Goal: Information Seeking & Learning: Learn about a topic

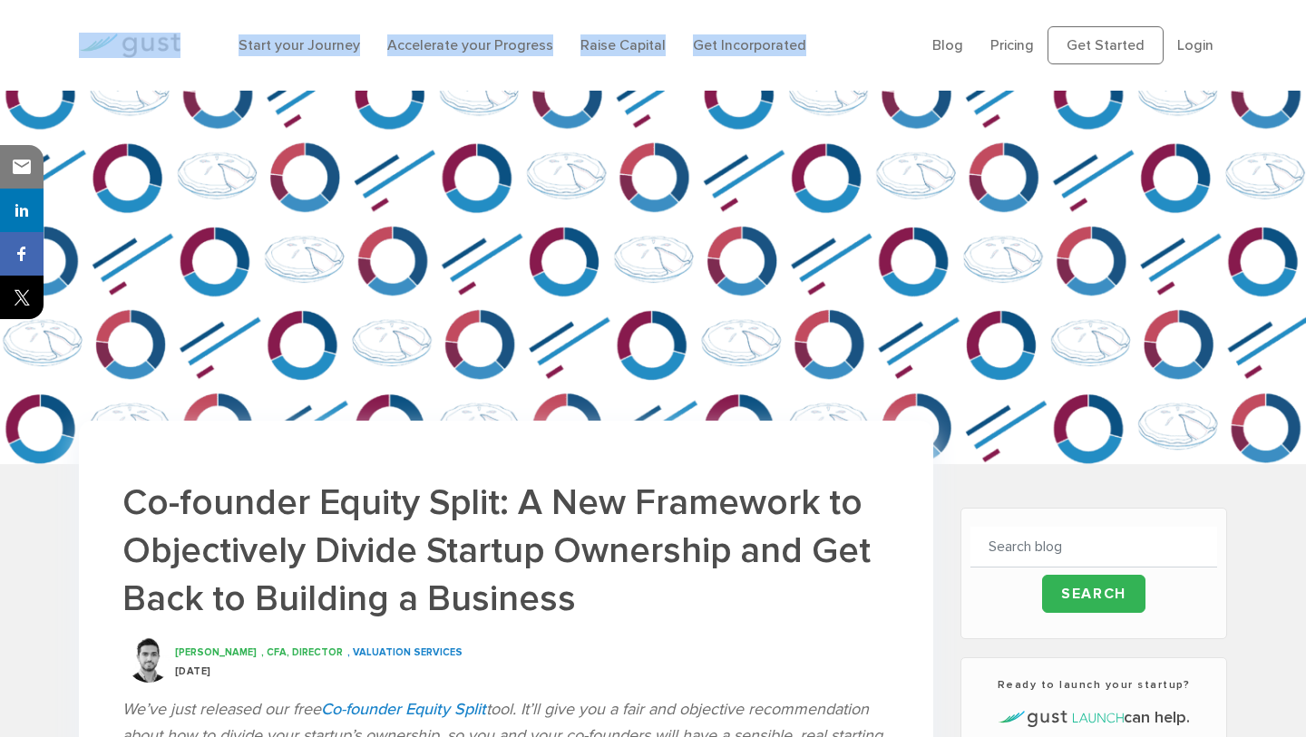
drag, startPoint x: 828, startPoint y: 50, endPoint x: 138, endPoint y: 20, distance: 690.8
click at [138, 20] on div "Start your Journey Accelerate your Progress Raise Capital Get Incorporated Blog…" at bounding box center [652, 45] width 1175 height 91
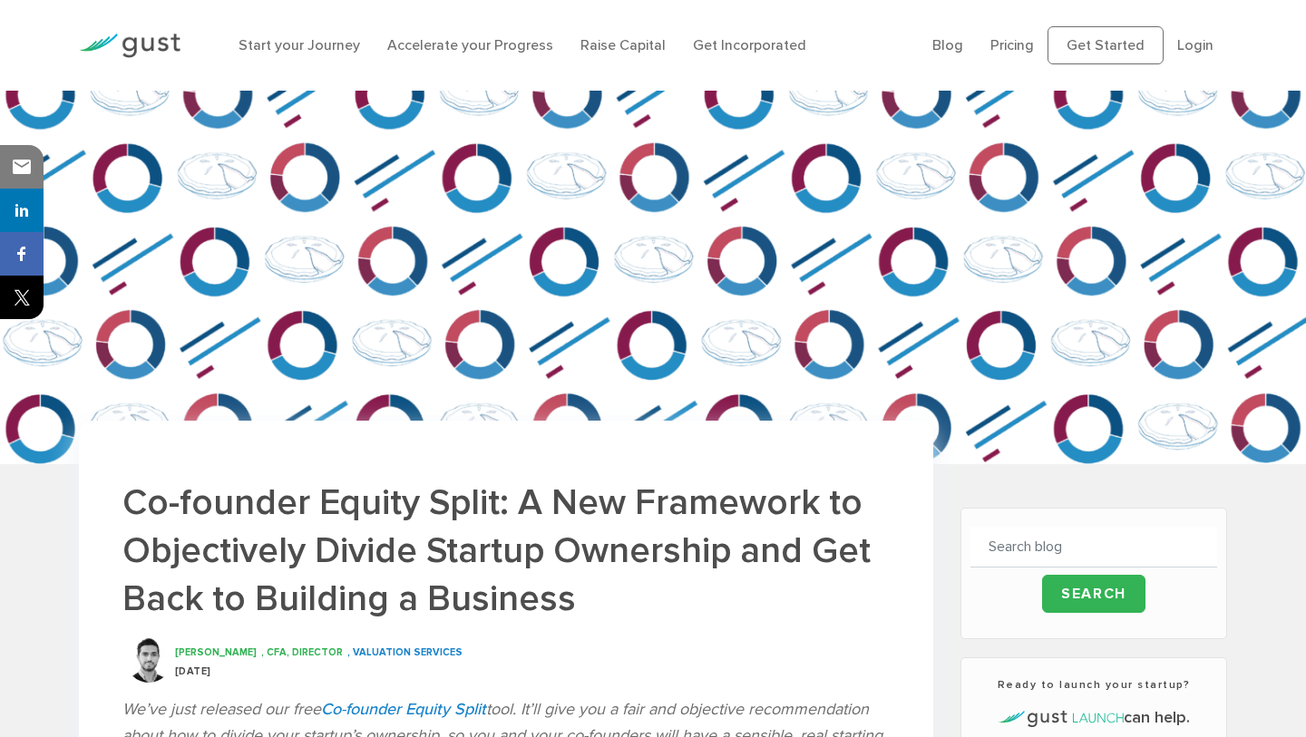
click at [208, 15] on div "Start your Journey Accelerate your Progress Raise Capital Get Incorporated Blog…" at bounding box center [652, 45] width 1175 height 91
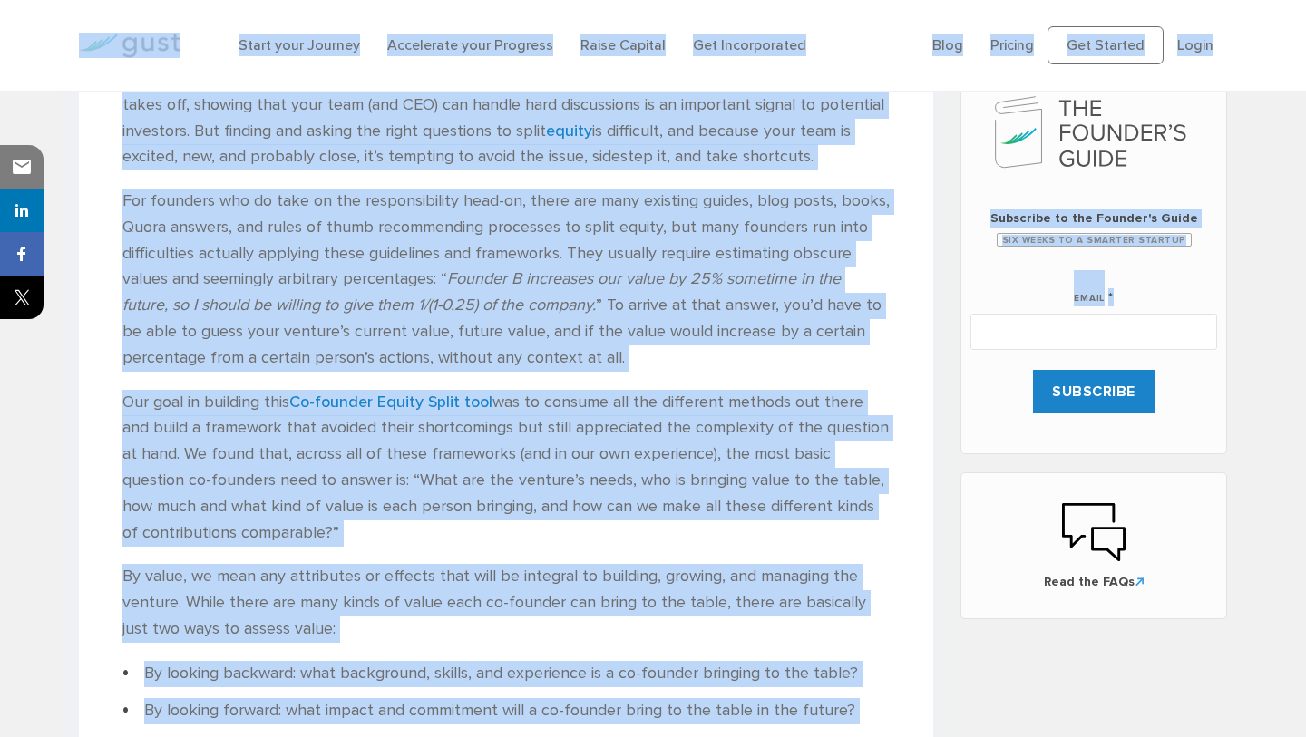
scroll to position [847, 0]
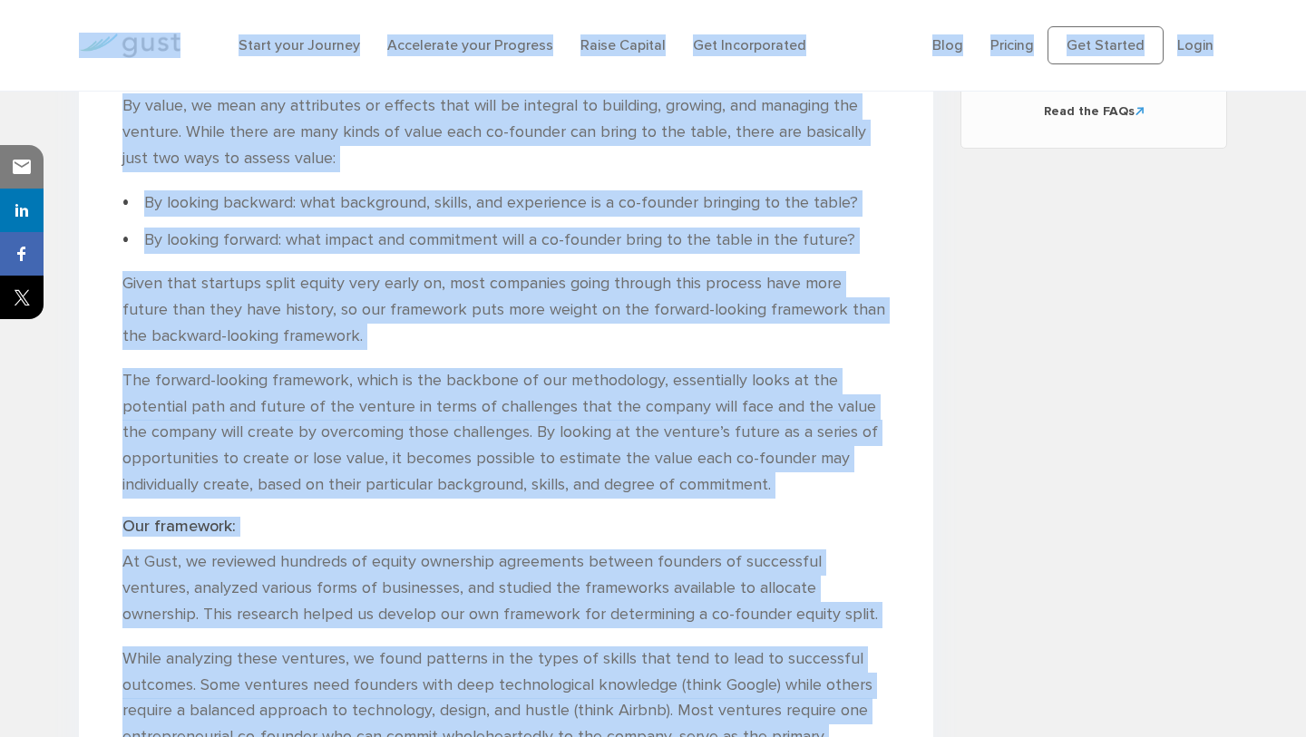
drag, startPoint x: 73, startPoint y: 15, endPoint x: 1060, endPoint y: 736, distance: 1222.1
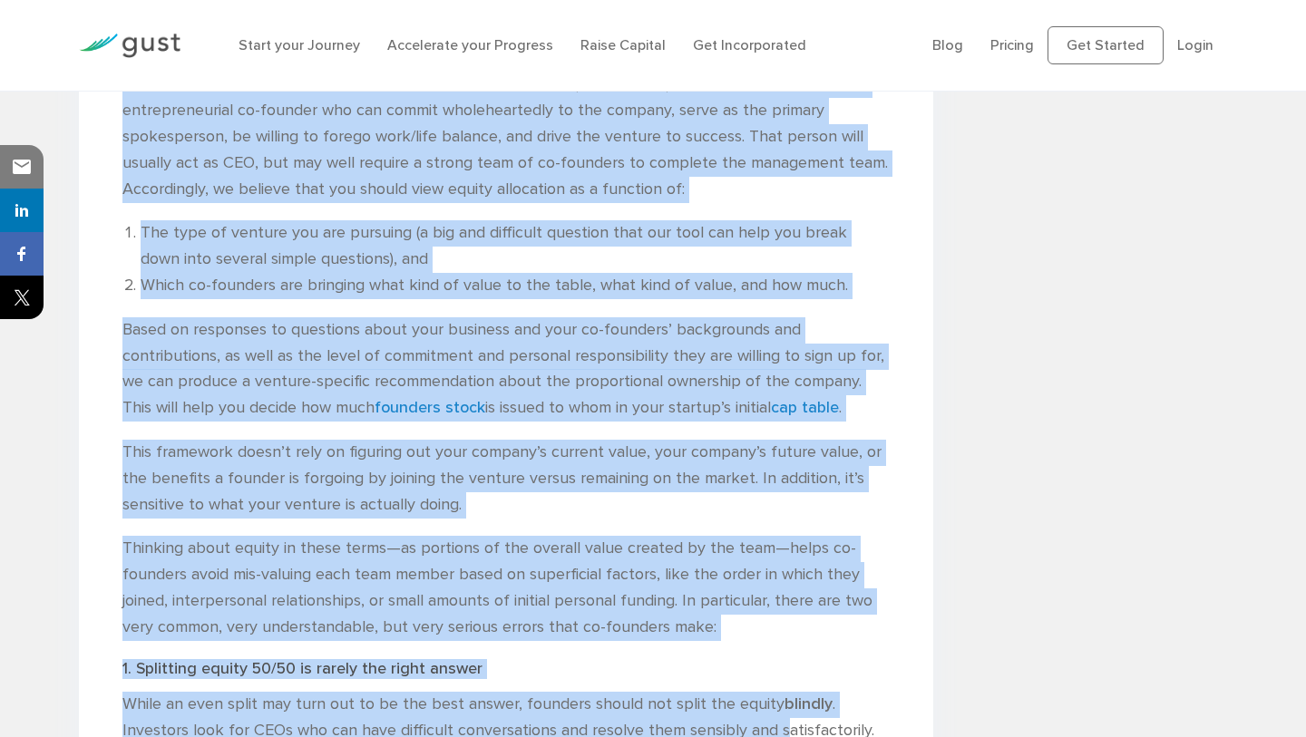
scroll to position [1928, 0]
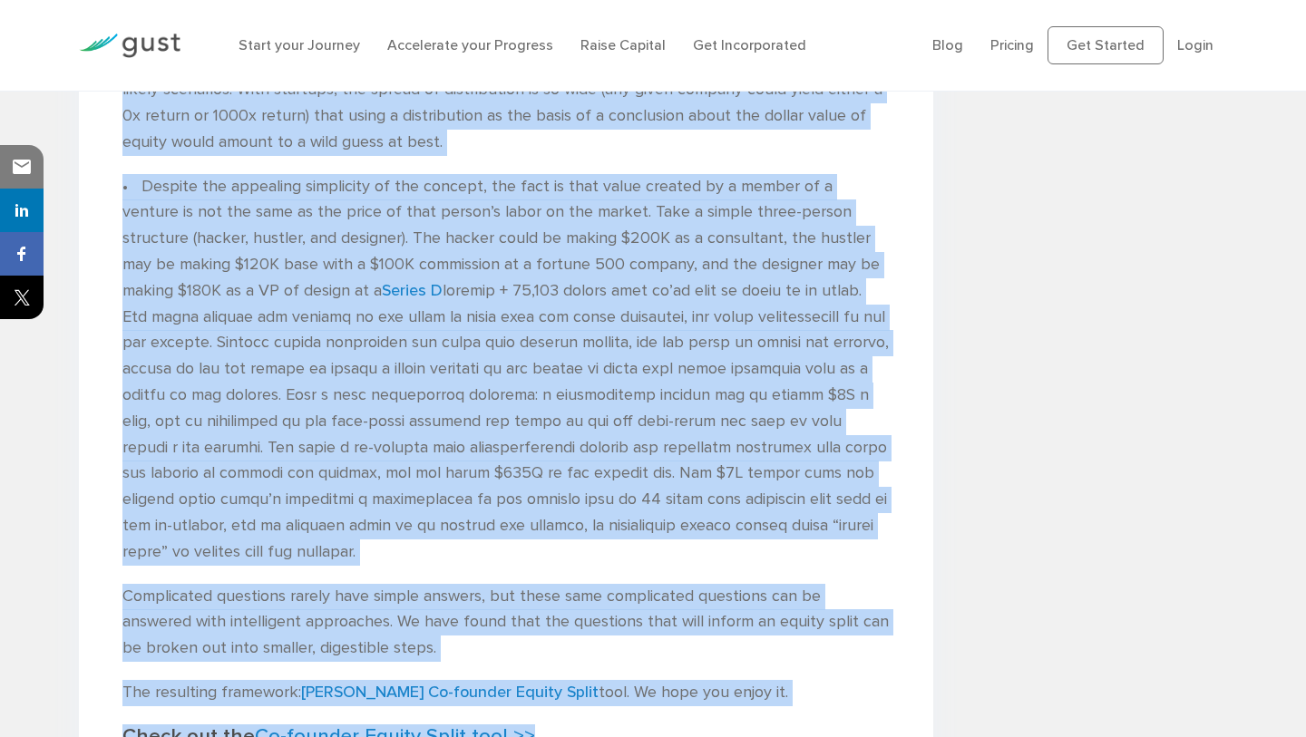
drag, startPoint x: 620, startPoint y: 504, endPoint x: 790, endPoint y: 729, distance: 281.7
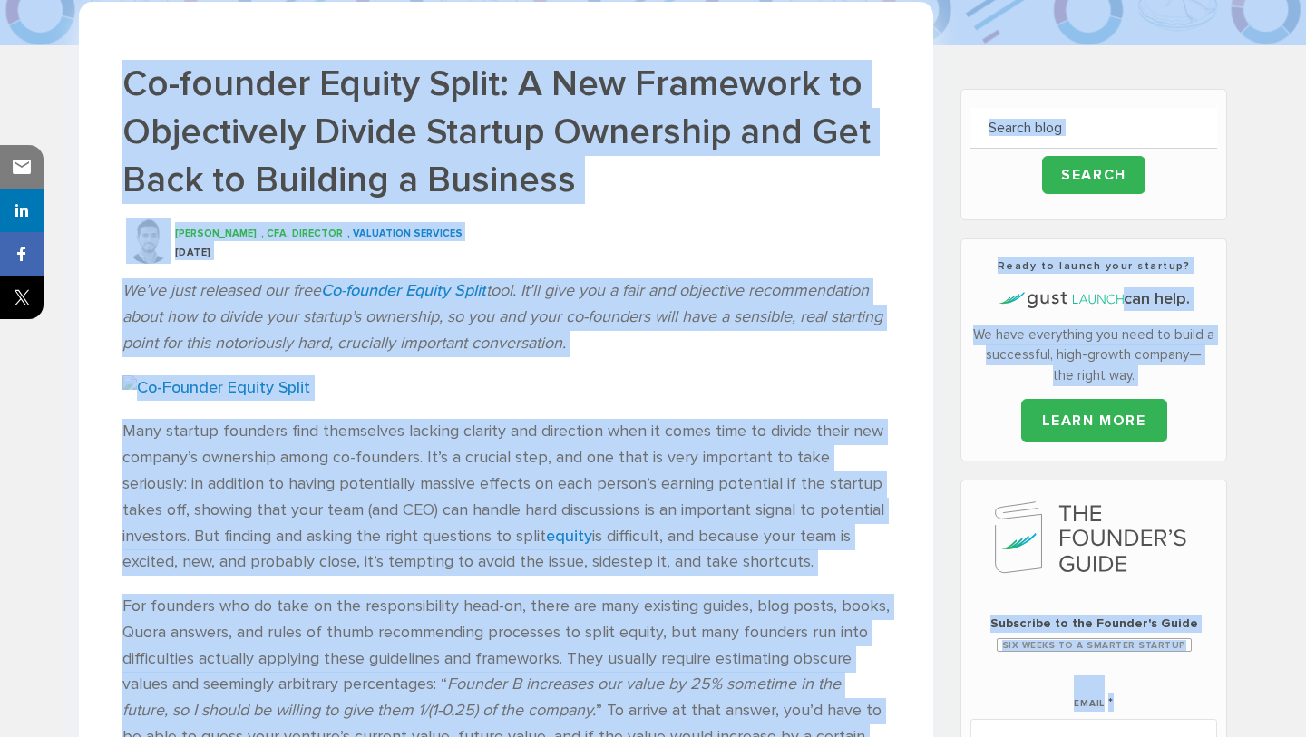
scroll to position [0, 0]
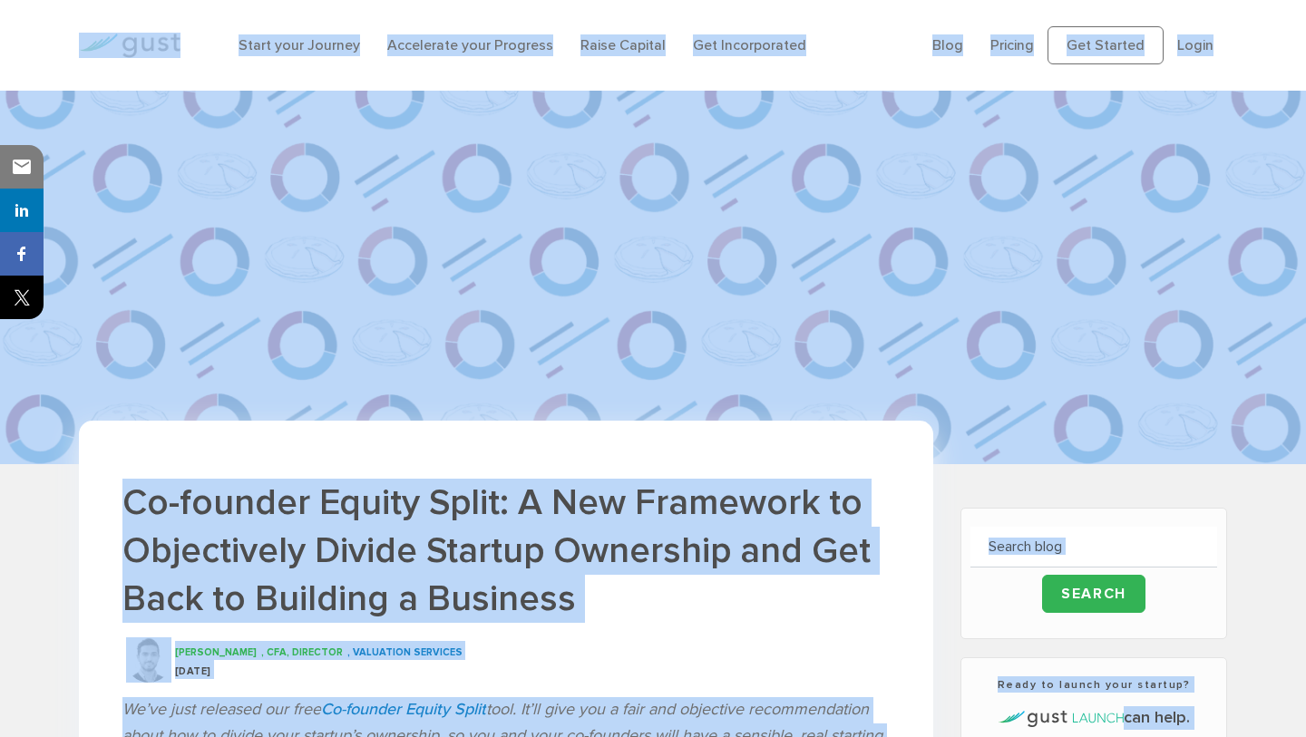
drag, startPoint x: 1255, startPoint y: 711, endPoint x: 108, endPoint y: 8, distance: 1345.5
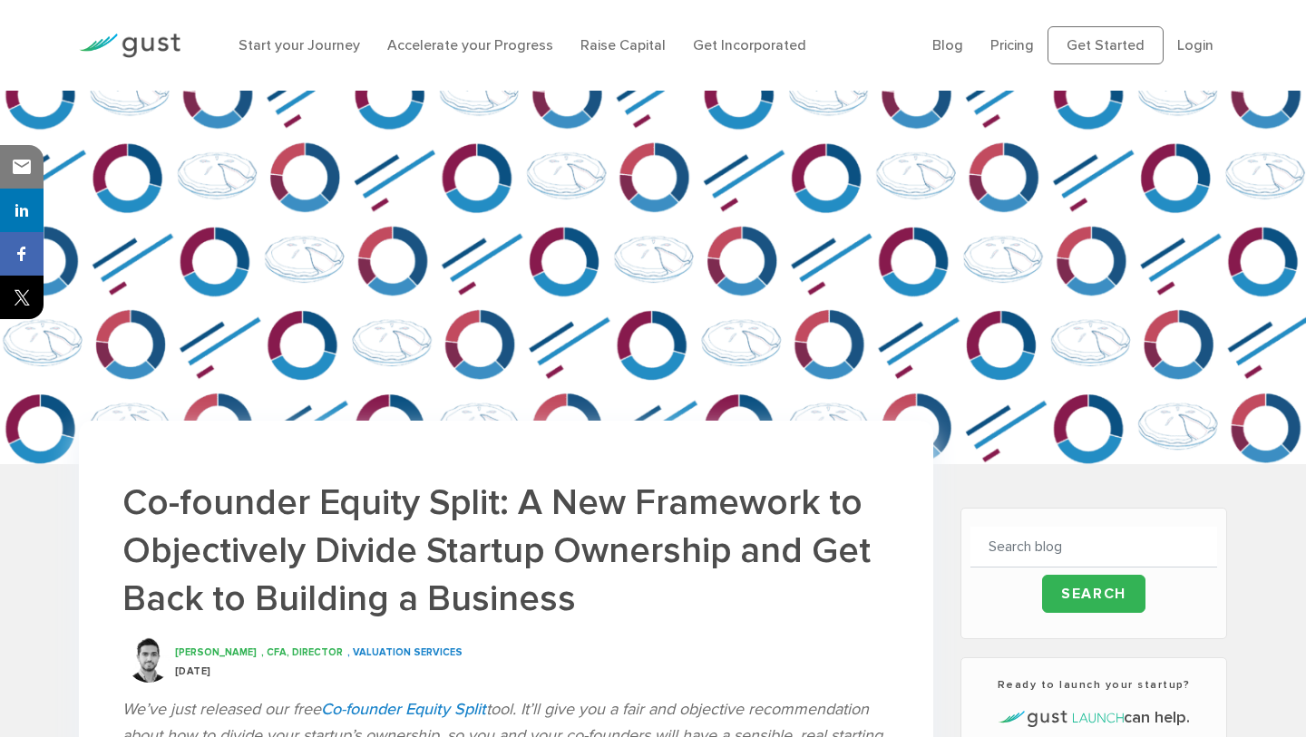
click at [285, 16] on div "Start your Journey Accelerate your Progress Raise Capital Get Incorporated" at bounding box center [572, 45] width 694 height 58
